Goal: Transaction & Acquisition: Book appointment/travel/reservation

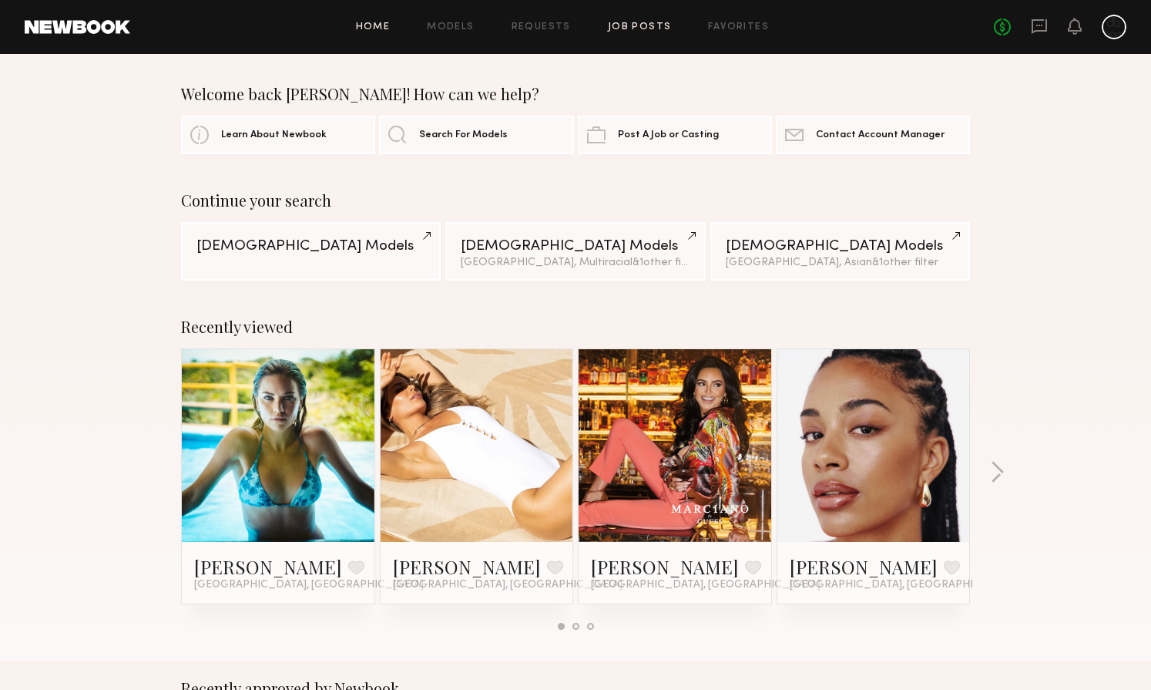
click at [630, 32] on link "Job Posts" at bounding box center [640, 27] width 64 height 10
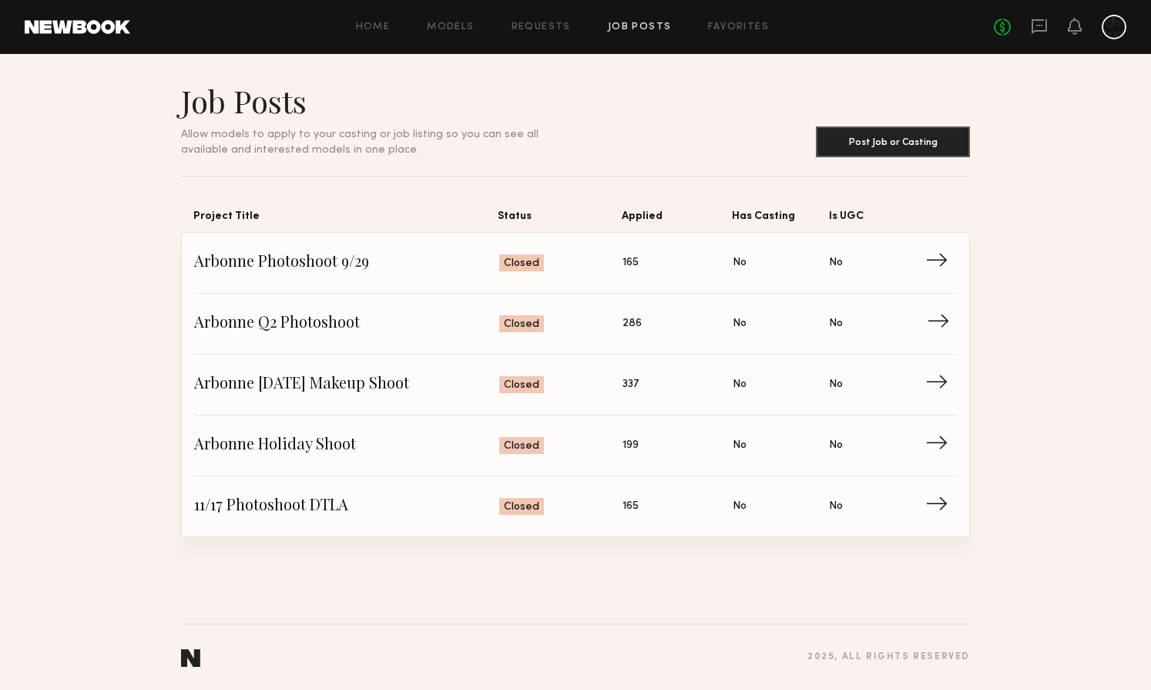
click at [341, 312] on span "Arbonne Q2 Photoshoot" at bounding box center [346, 323] width 305 height 23
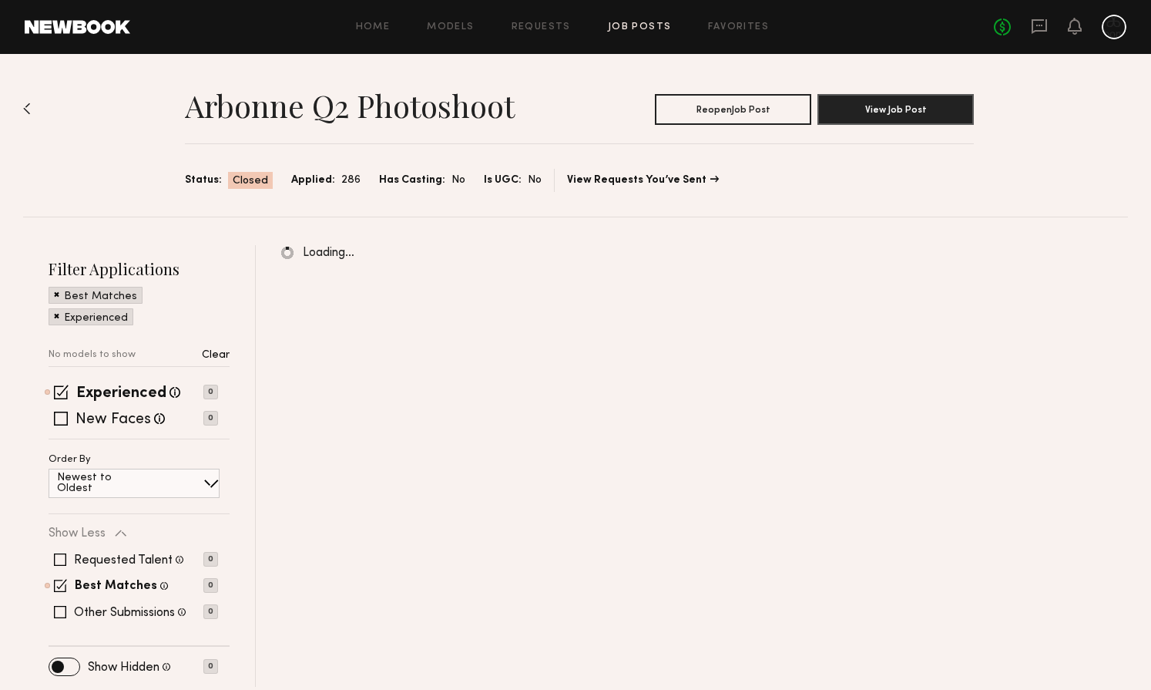
click at [541, 35] on div "Home Models Requests Job Posts Favorites Sign Out No fees up to $5,000" at bounding box center [628, 27] width 996 height 25
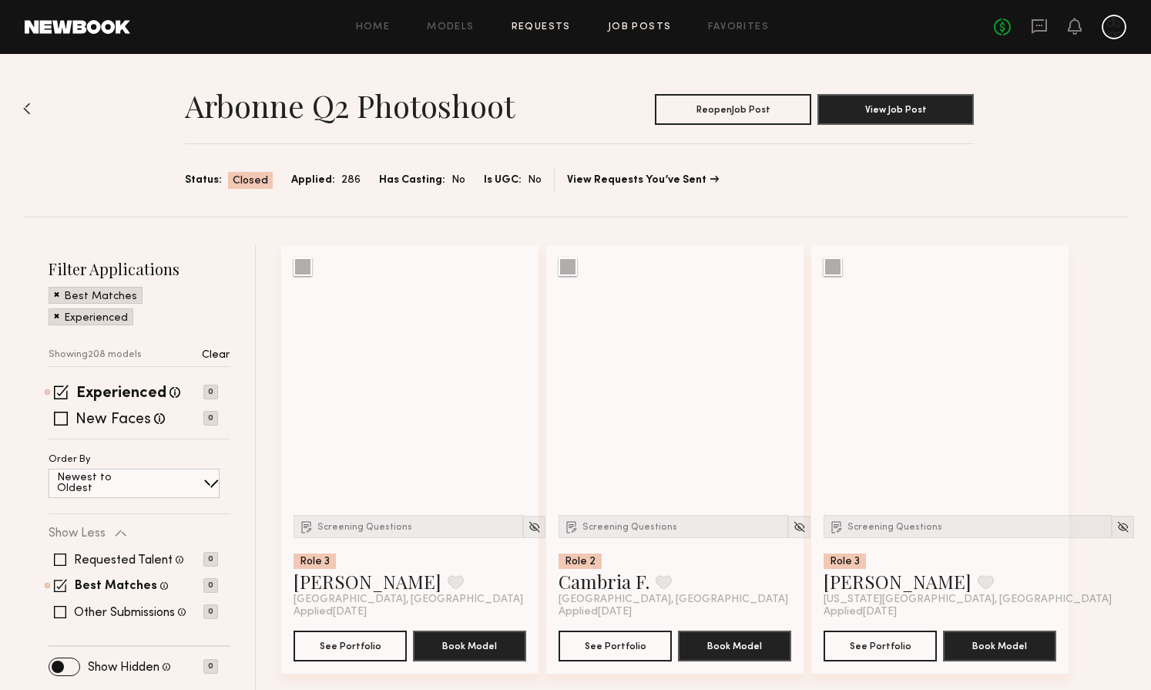
click at [538, 29] on link "Requests" at bounding box center [541, 27] width 59 height 10
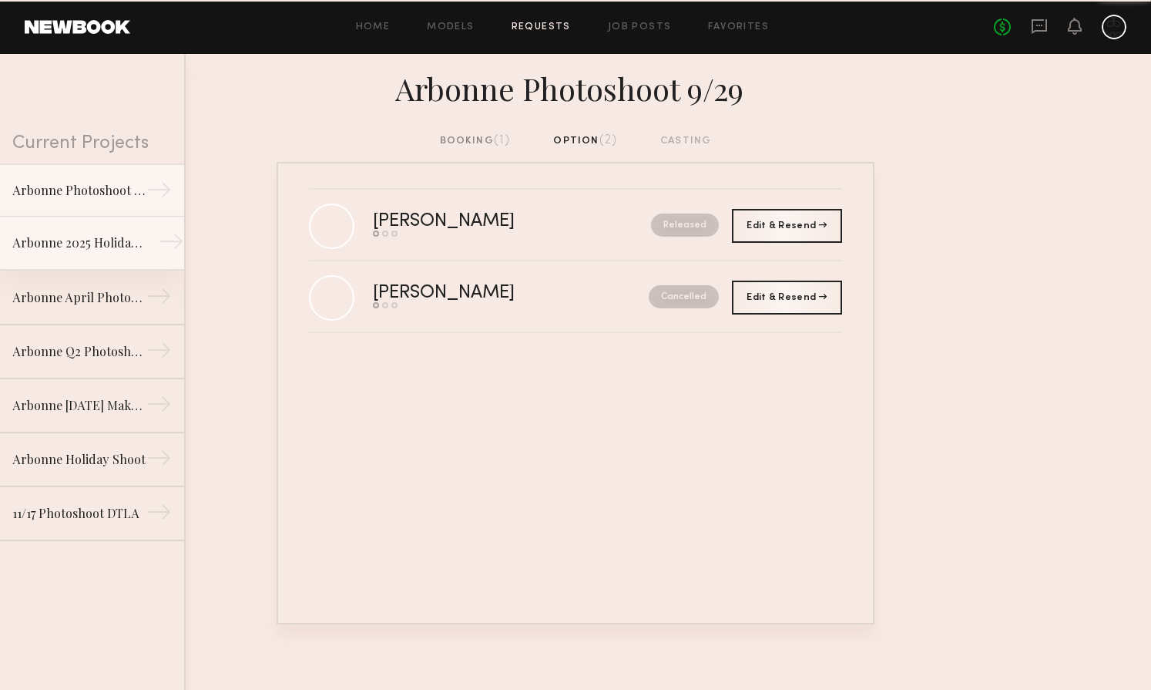
click at [89, 243] on div "Arbonne 2025 Holiday Shoot" at bounding box center [79, 242] width 134 height 18
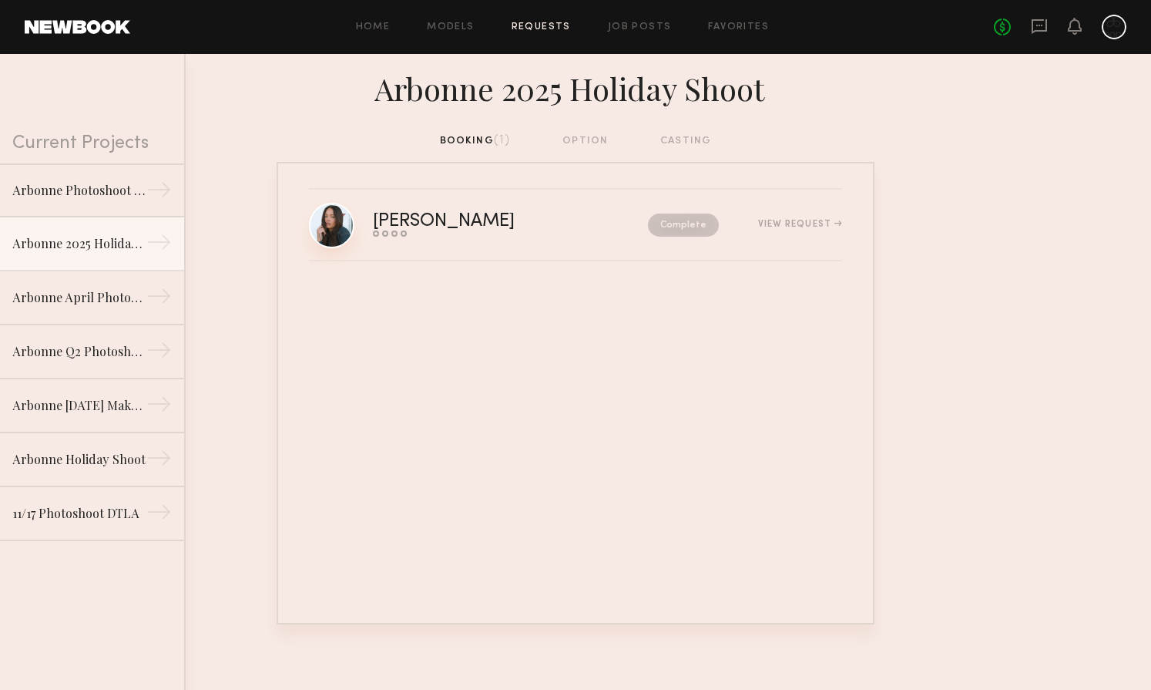
click at [324, 235] on link at bounding box center [331, 225] width 45 height 45
